Goal: Transaction & Acquisition: Purchase product/service

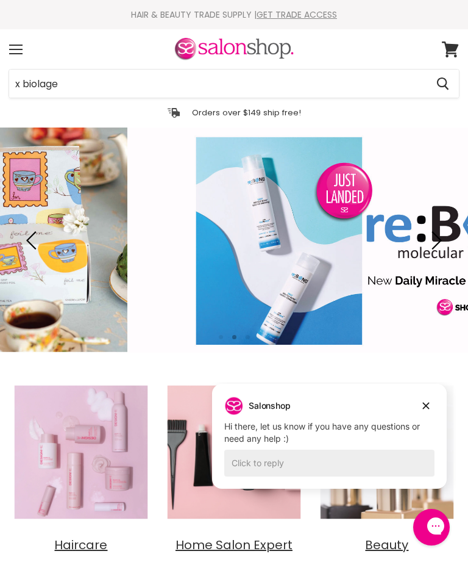
click at [14, 87] on input "x biolage" at bounding box center [218, 84] width 418 height 28
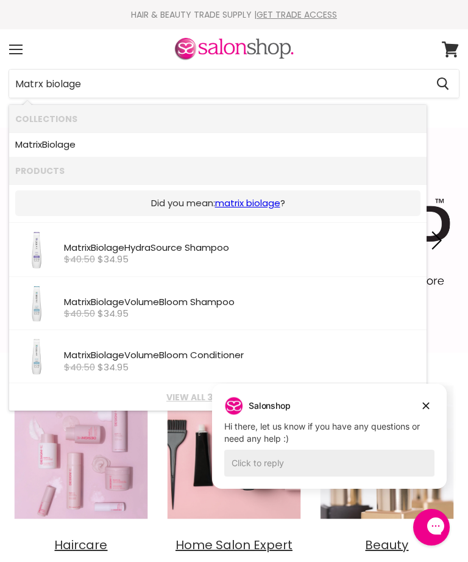
type input "Matrix biolage"
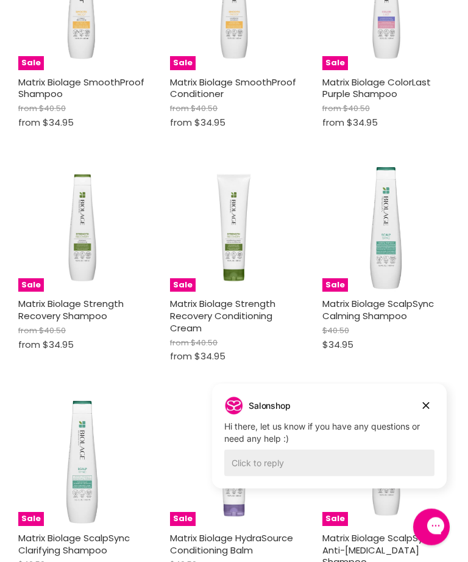
scroll to position [589, 0]
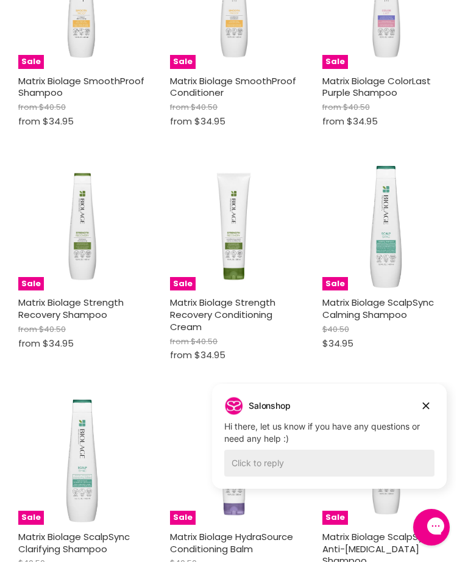
click at [56, 311] on link "Matrix Biolage Strength Recovery Shampoo" at bounding box center [71, 308] width 106 height 25
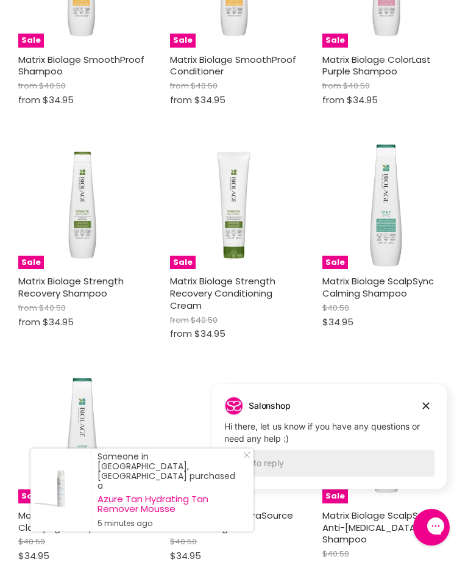
click at [207, 285] on link "Matrix Biolage Strength Recovery Conditioning Cream" at bounding box center [223, 292] width 106 height 37
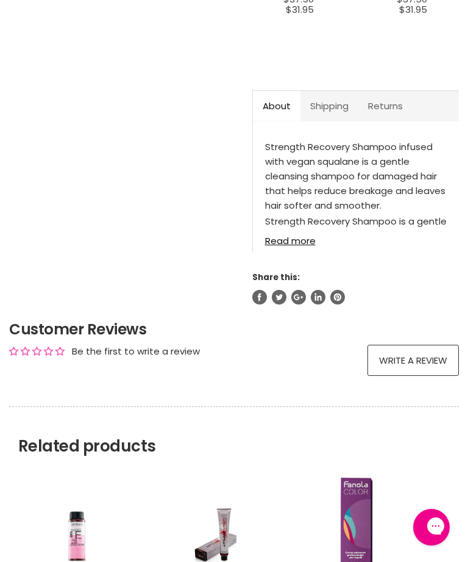
scroll to position [601, 0]
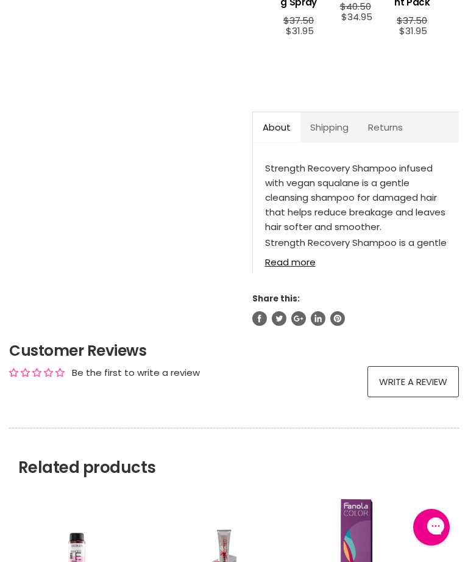
click at [293, 260] on link "Read more" at bounding box center [356, 258] width 182 height 18
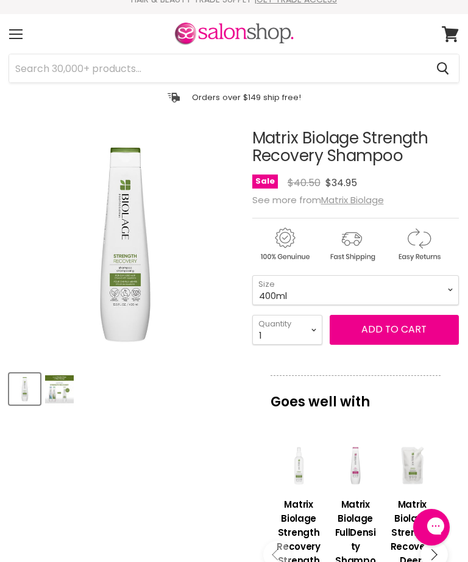
scroll to position [15, 0]
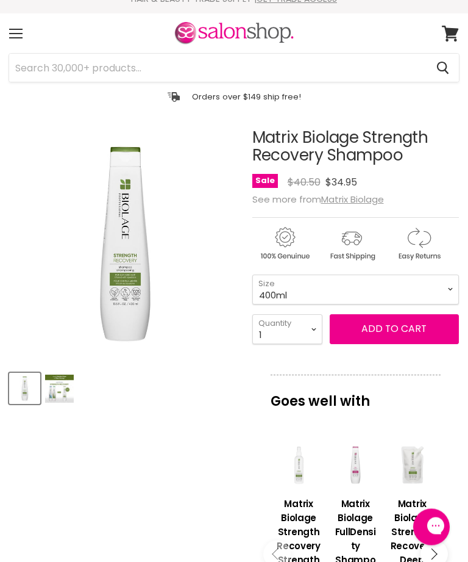
click at [393, 326] on span "Add to cart" at bounding box center [394, 329] width 65 height 14
click at [394, 322] on span "Add to cart" at bounding box center [394, 328] width 65 height 14
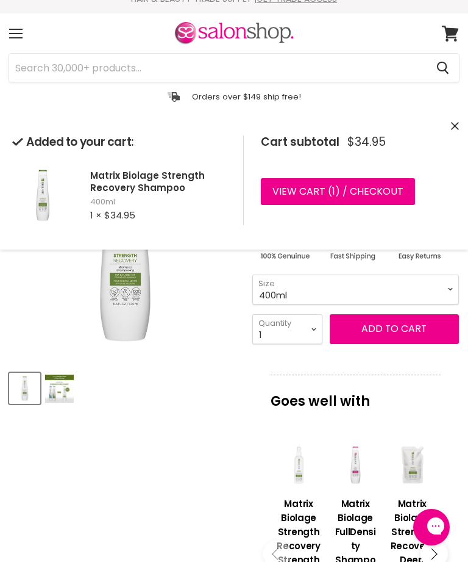
click at [457, 123] on icon "Close" at bounding box center [455, 126] width 8 height 8
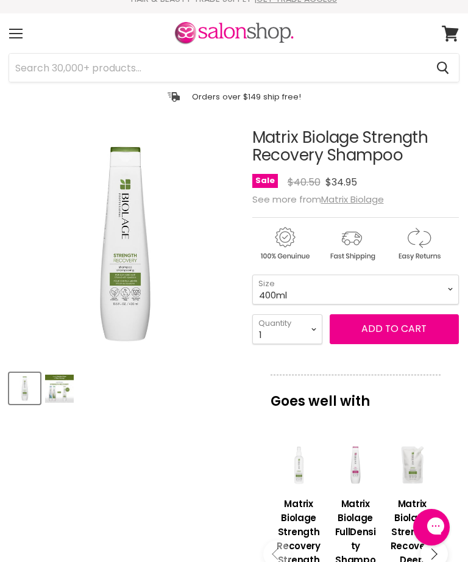
scroll to position [144, 0]
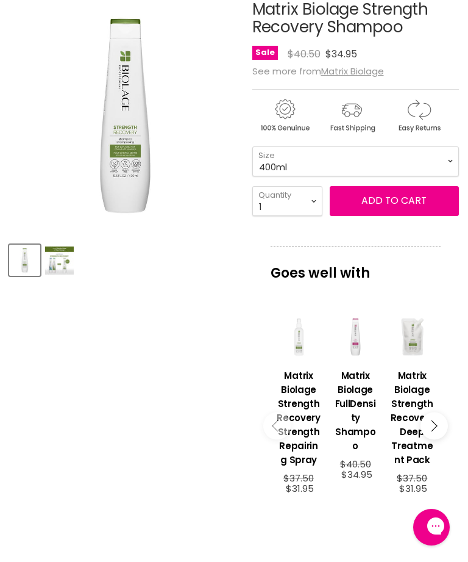
click at [53, 257] on img "Product thumbnails" at bounding box center [59, 260] width 29 height 28
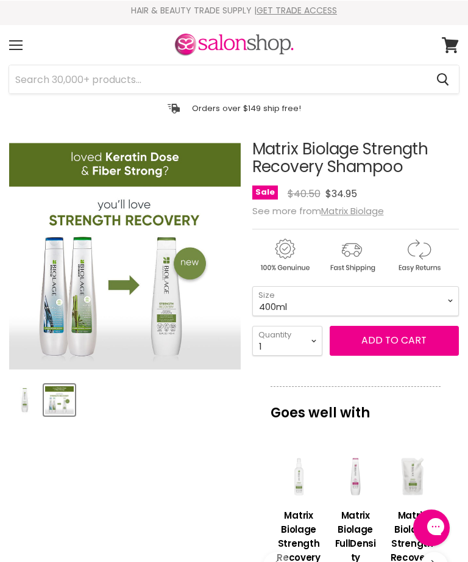
scroll to position [0, 0]
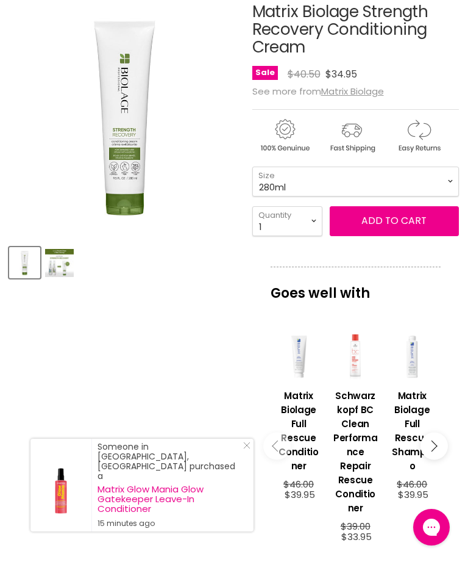
scroll to position [141, 0]
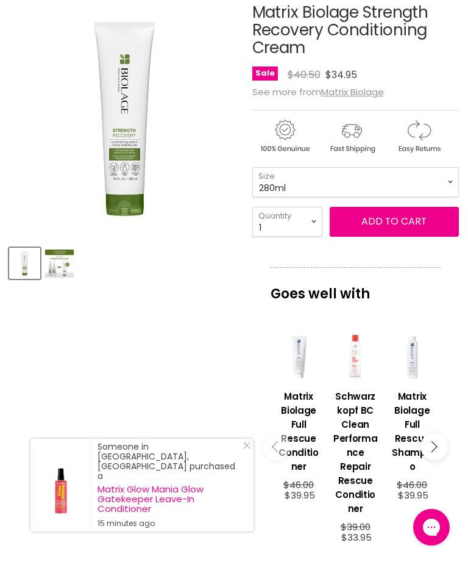
click at [59, 270] on img "Product thumbnails" at bounding box center [59, 263] width 29 height 28
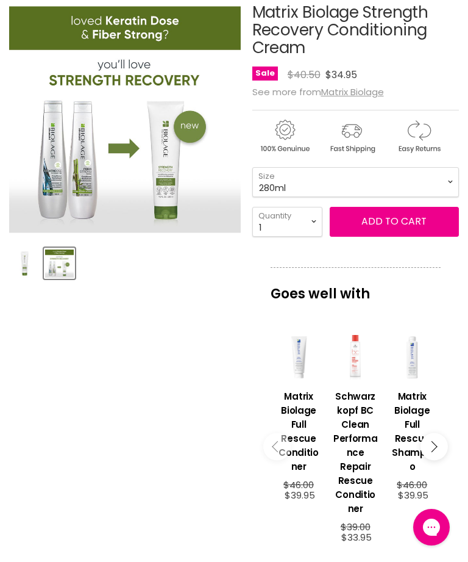
click at [400, 223] on span "Add to cart" at bounding box center [394, 221] width 65 height 14
click at [402, 218] on span "Add to cart" at bounding box center [394, 221] width 65 height 14
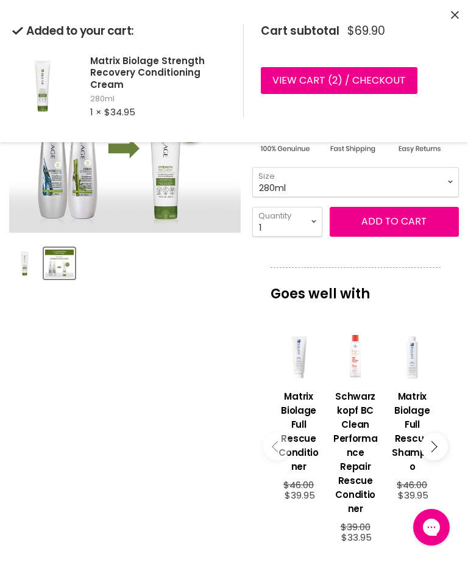
click at [329, 76] on link "View cart ( 2 ) / Checkout" at bounding box center [339, 80] width 157 height 27
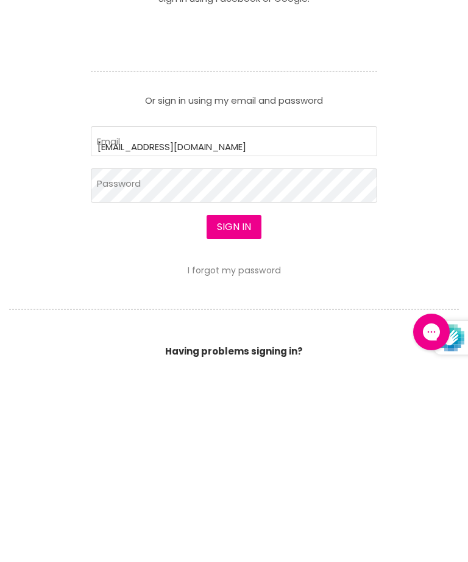
type input "[EMAIL_ADDRESS][DOMAIN_NAME]"
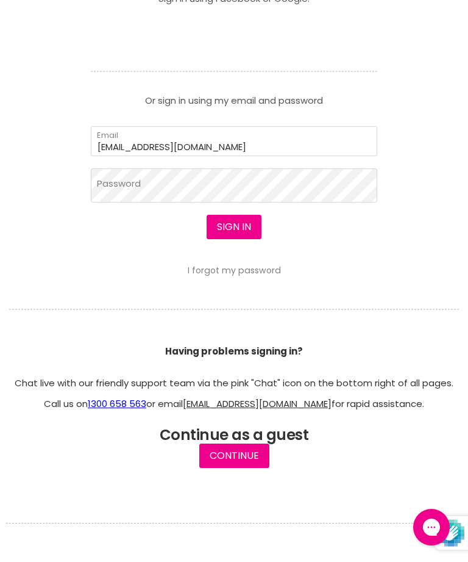
scroll to position [440, 0]
